Goal: Task Accomplishment & Management: Manage account settings

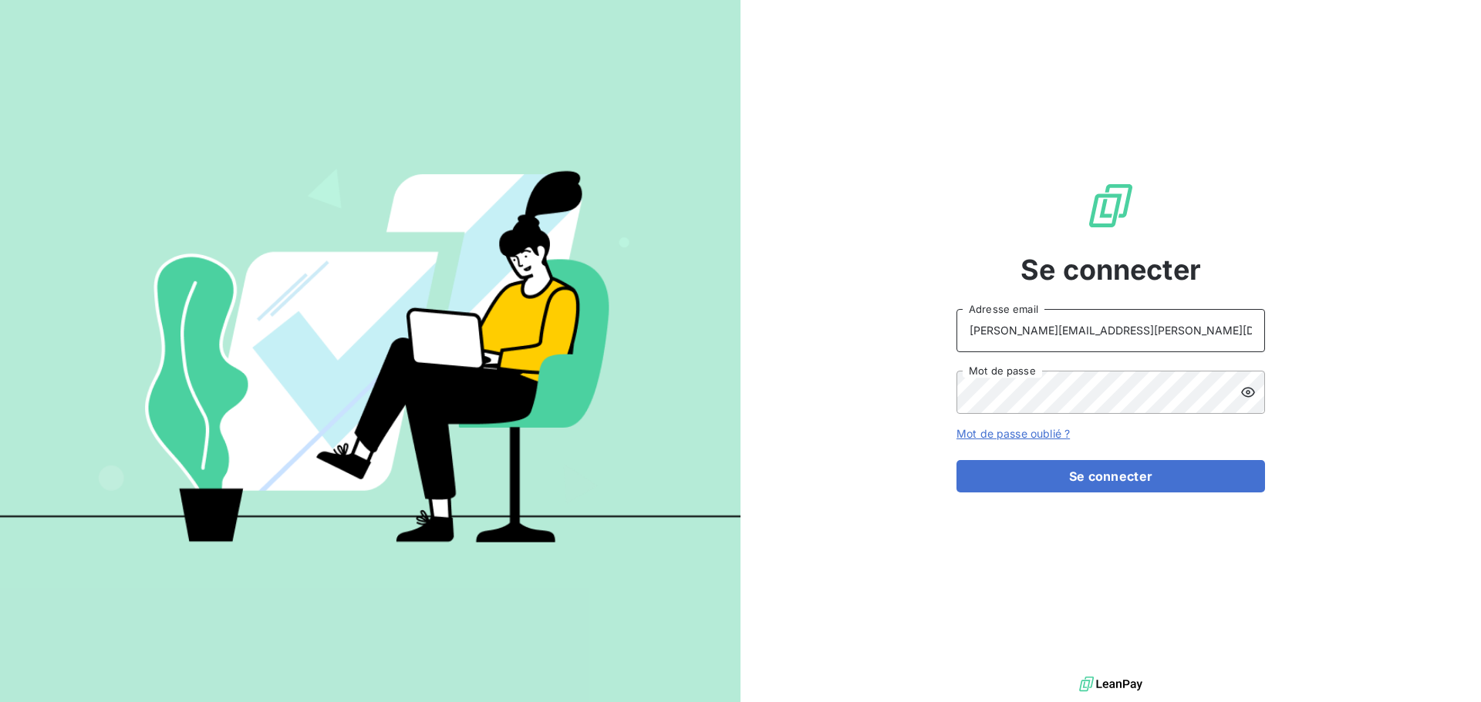
drag, startPoint x: 1123, startPoint y: 333, endPoint x: 1124, endPoint y: 351, distance: 17.8
click at [1123, 333] on input "raimundo@serpe.fr" at bounding box center [1110, 330] width 308 height 43
type input "recouvrement@serpe.fr"
click at [1054, 471] on button "Se connecter" at bounding box center [1110, 476] width 308 height 32
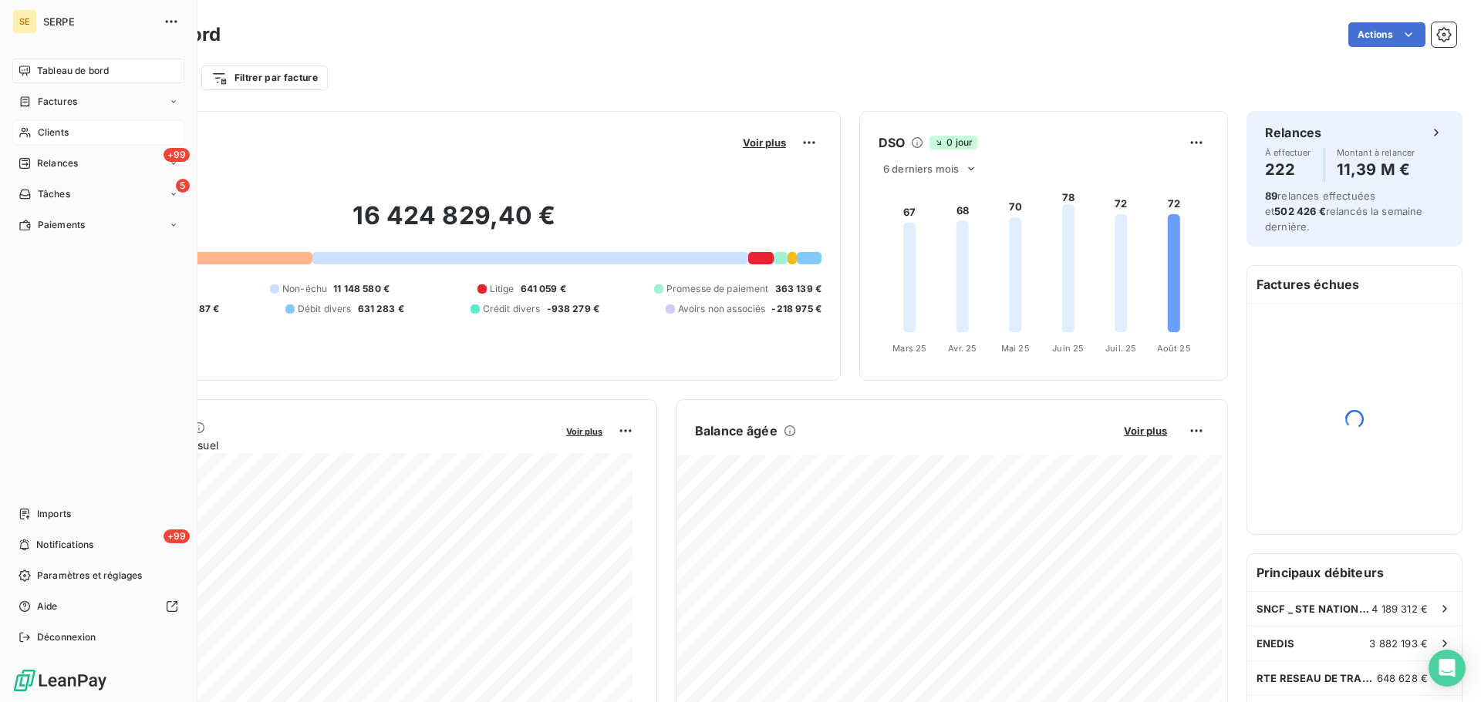
click at [57, 136] on span "Clients" at bounding box center [53, 133] width 31 height 14
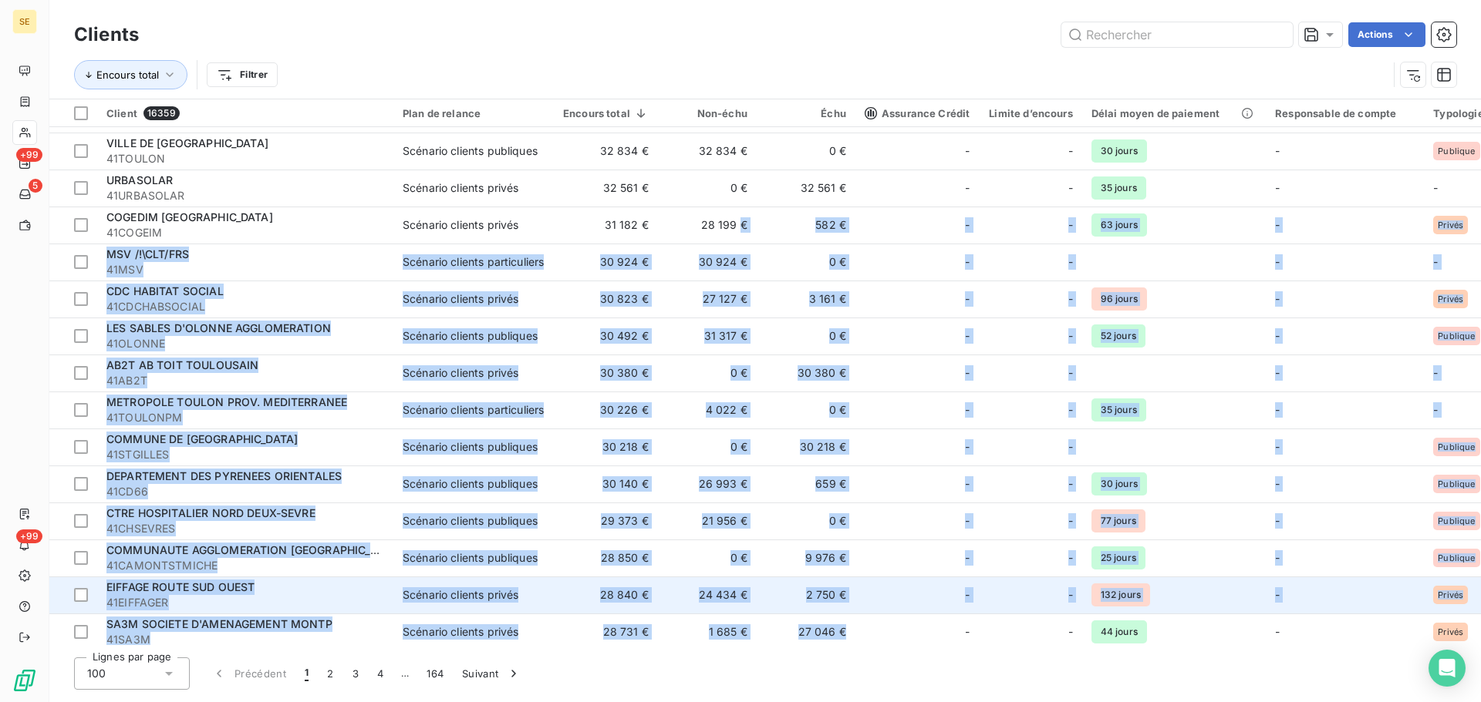
scroll to position [2339, 0]
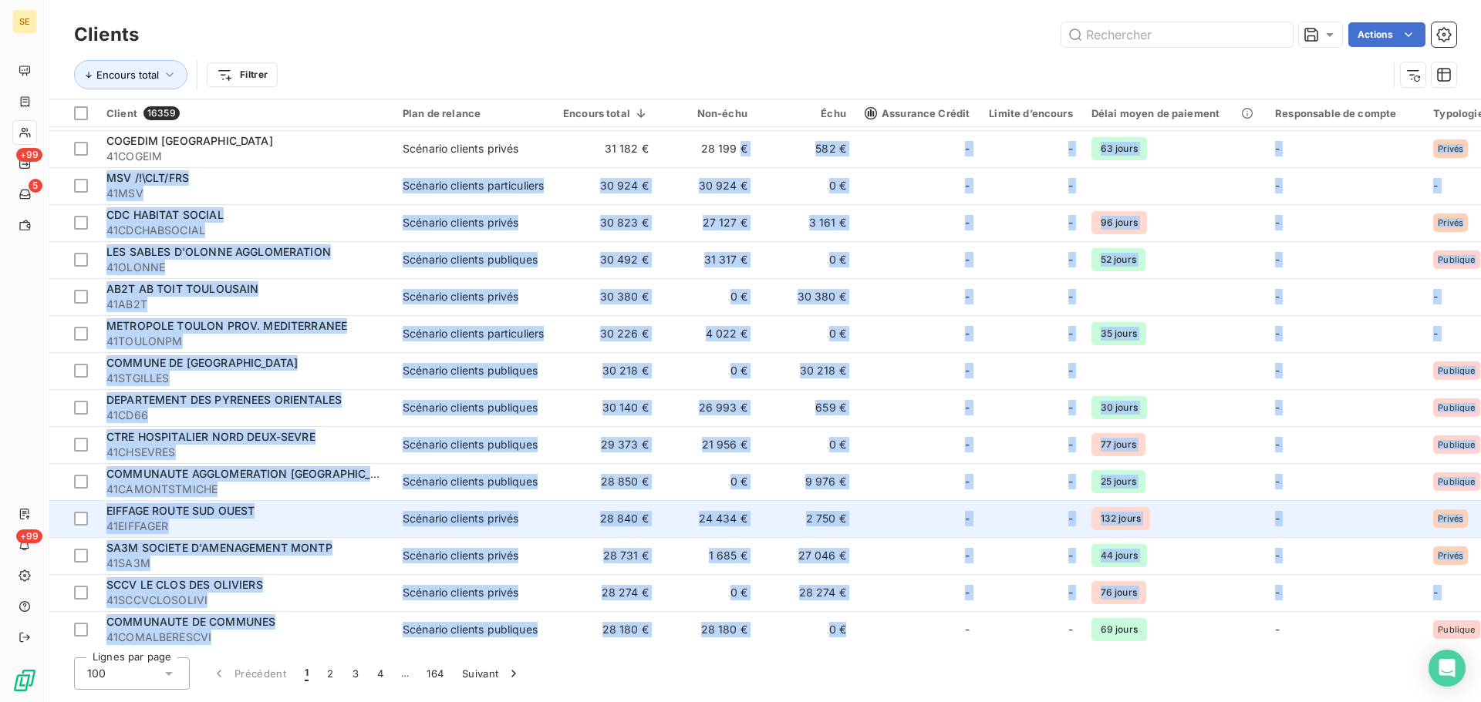
drag, startPoint x: 739, startPoint y: 638, endPoint x: 937, endPoint y: 635, distance: 197.4
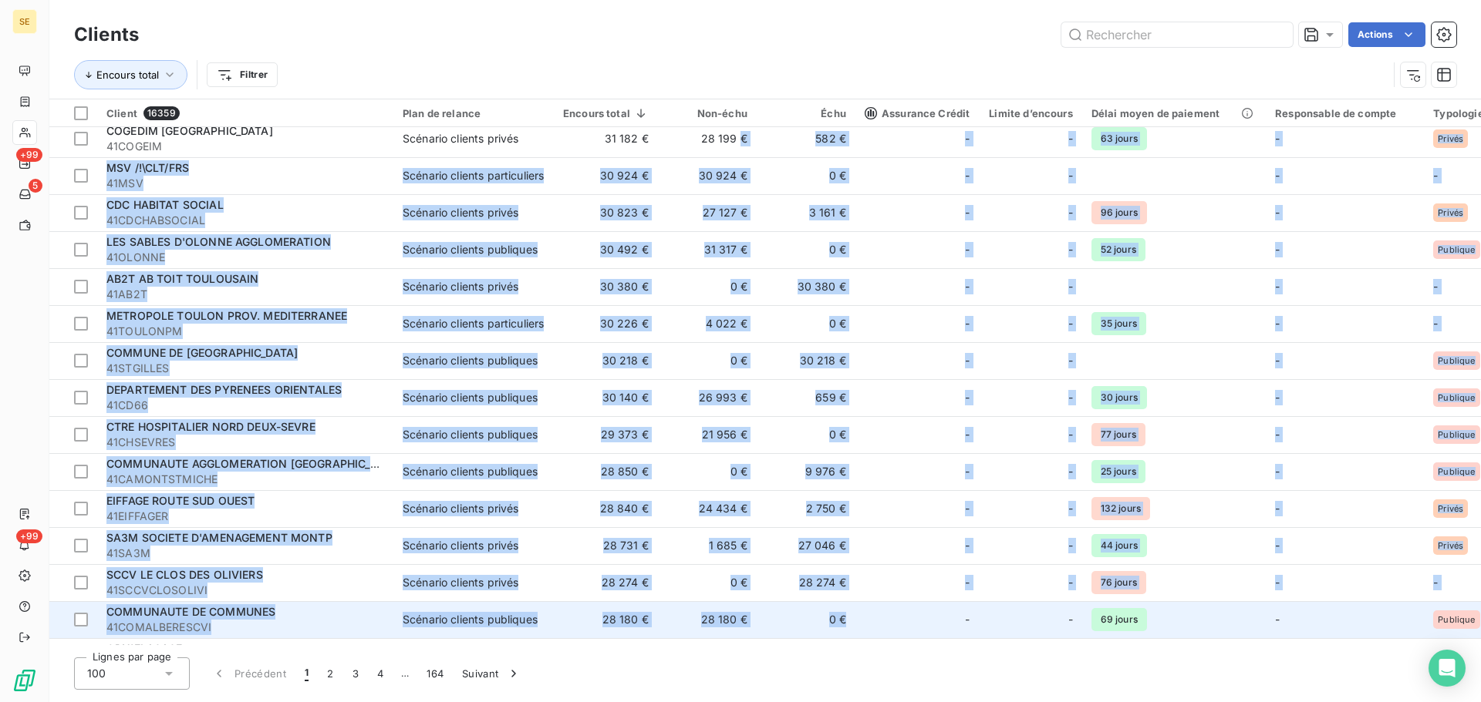
click at [860, 609] on td "-" at bounding box center [916, 619] width 123 height 37
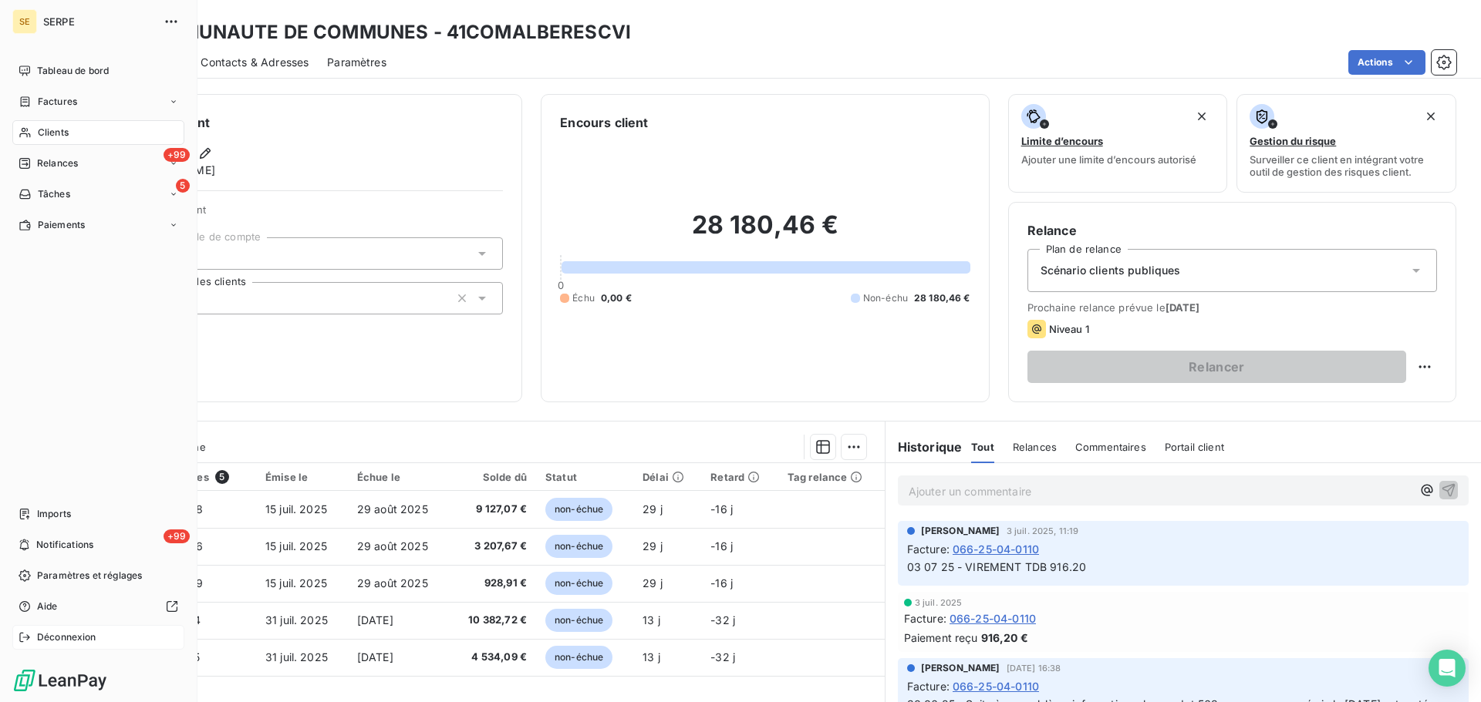
click at [76, 634] on span "Déconnexion" at bounding box center [66, 638] width 59 height 14
